Goal: Find specific page/section: Find specific page/section

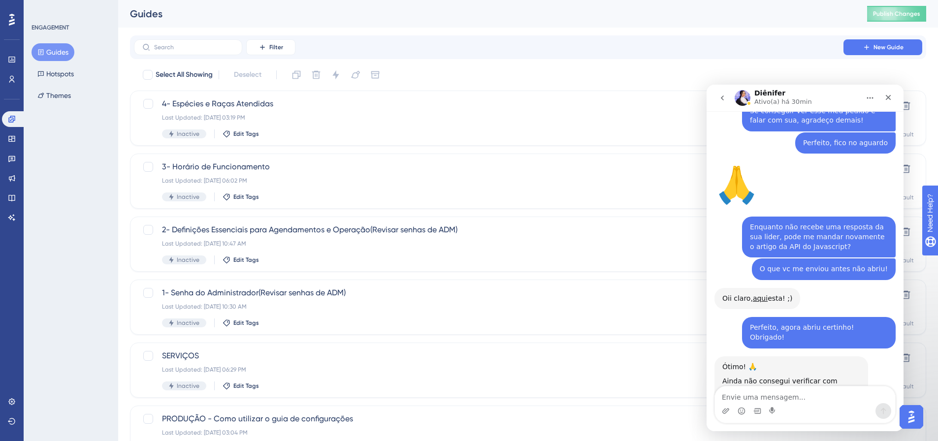
scroll to position [3835, 0]
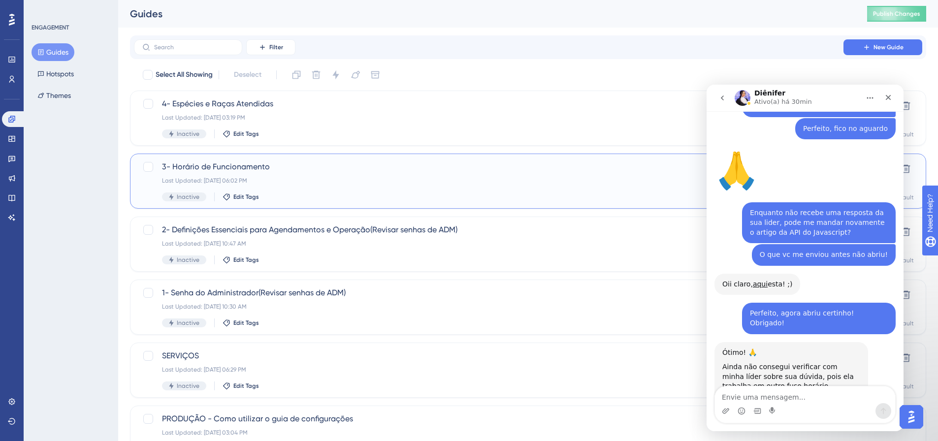
click at [214, 166] on span "3- Horário de Funcionamento" at bounding box center [489, 167] width 654 height 12
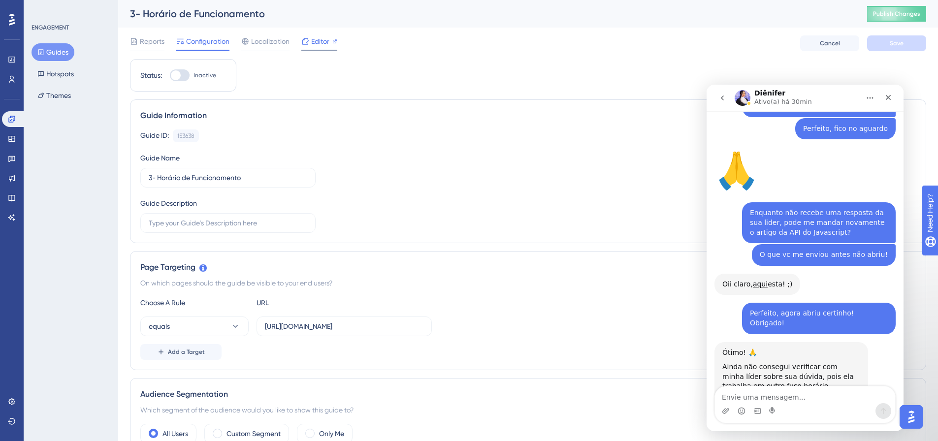
click at [315, 40] on span "Editor" at bounding box center [320, 41] width 18 height 12
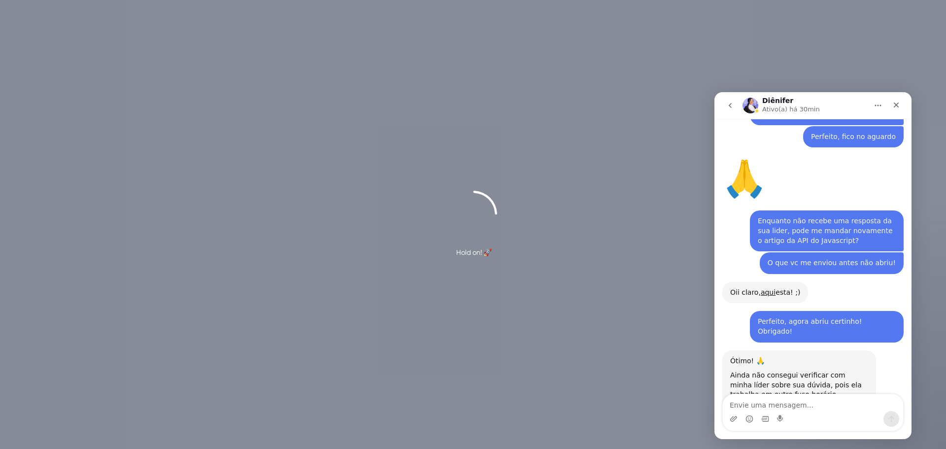
scroll to position [3835, 0]
